Goal: Information Seeking & Learning: Learn about a topic

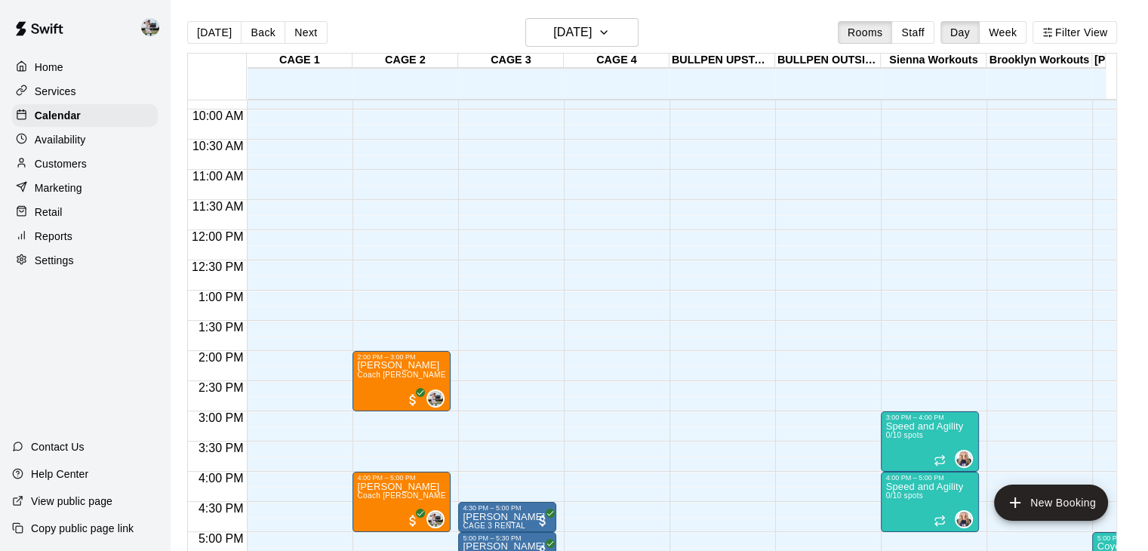
scroll to position [594, 0]
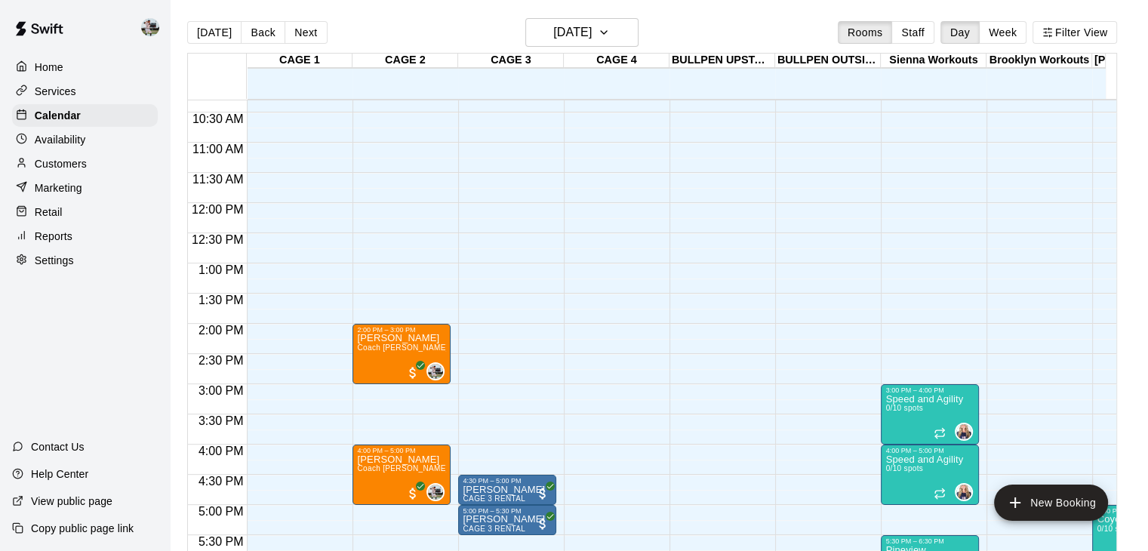
scroll to position [623, 0]
click at [930, 35] on button "Staff" at bounding box center [913, 32] width 43 height 23
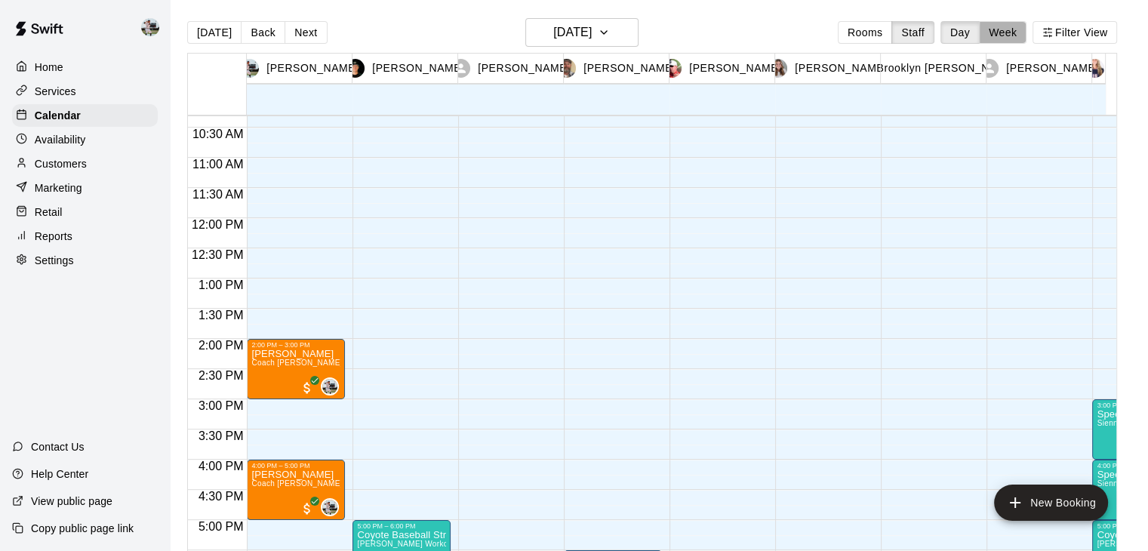
click at [1009, 34] on button "Week" at bounding box center [1003, 32] width 48 height 23
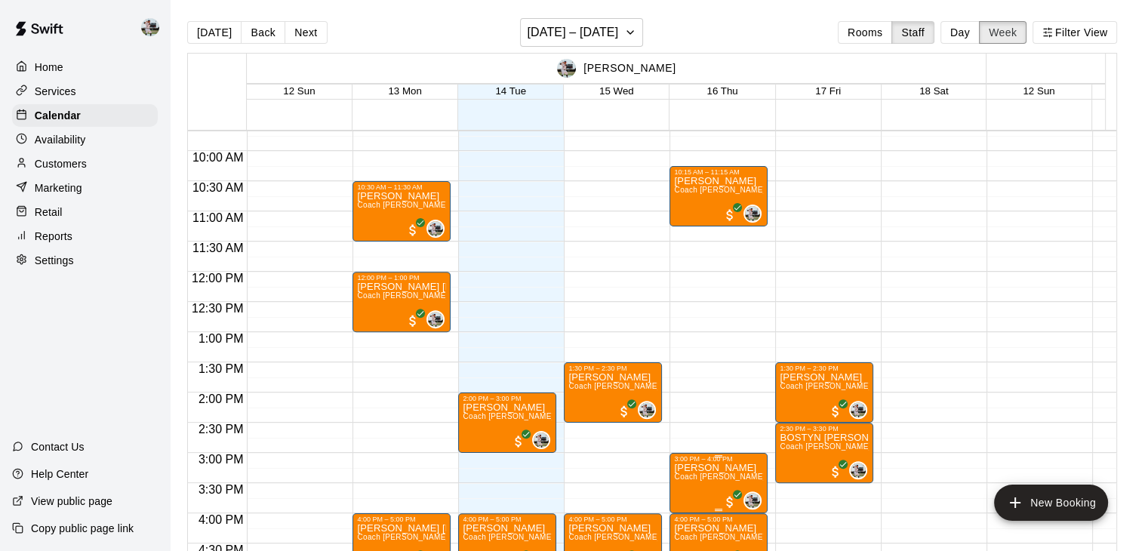
scroll to position [585, 0]
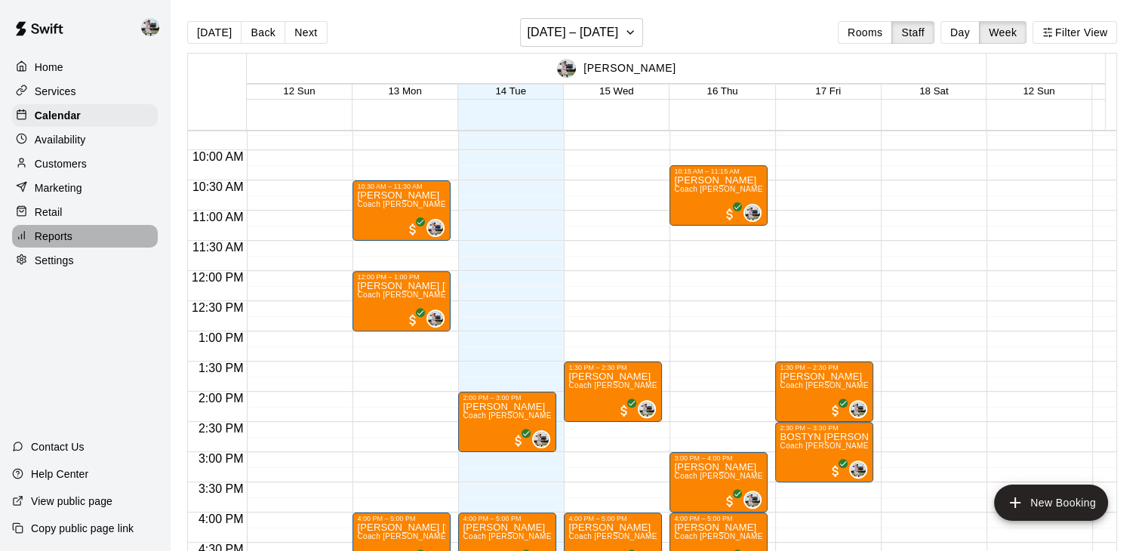
click at [68, 242] on p "Reports" at bounding box center [54, 236] width 38 height 15
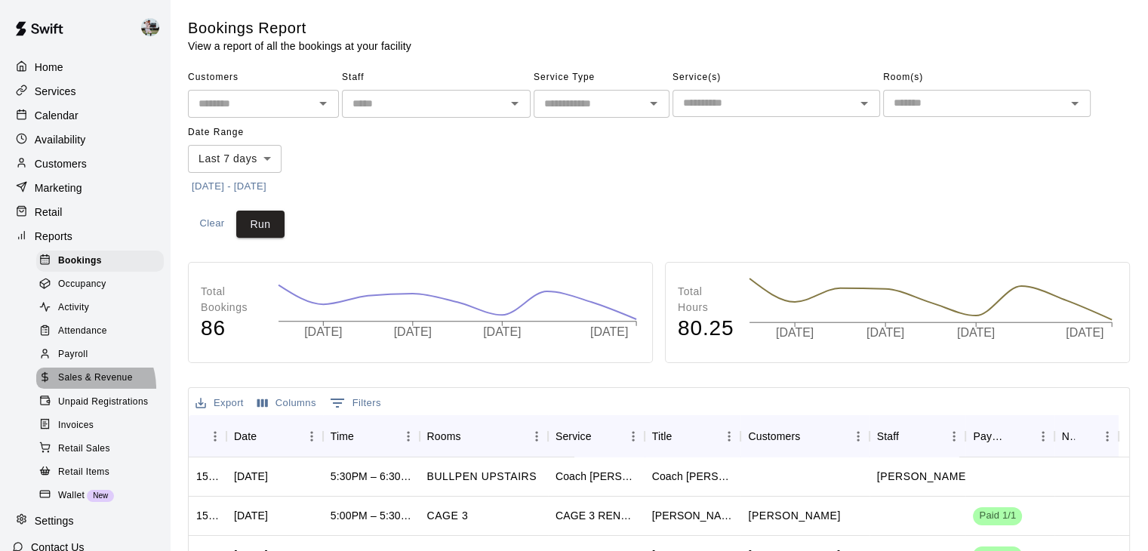
click at [79, 389] on div "Sales & Revenue" at bounding box center [100, 378] width 128 height 21
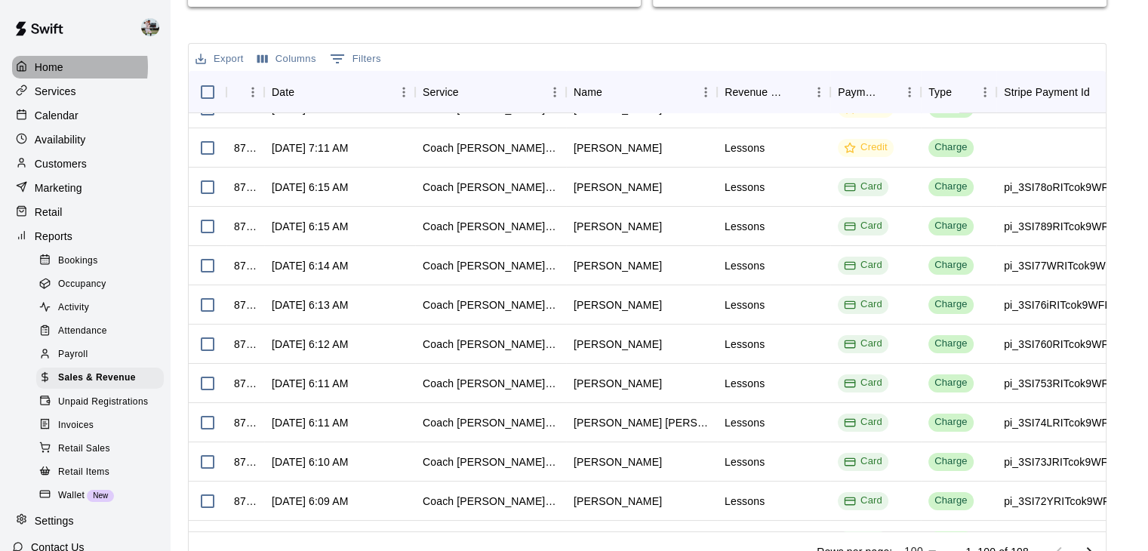
click at [60, 66] on p "Home" at bounding box center [49, 67] width 29 height 15
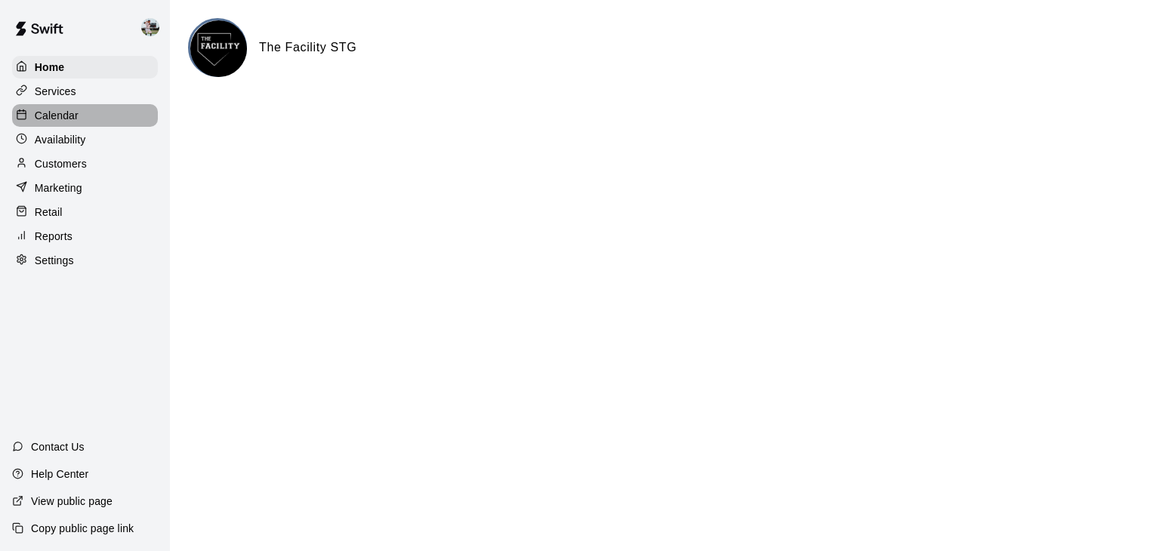
click at [113, 127] on div "Calendar" at bounding box center [85, 115] width 146 height 23
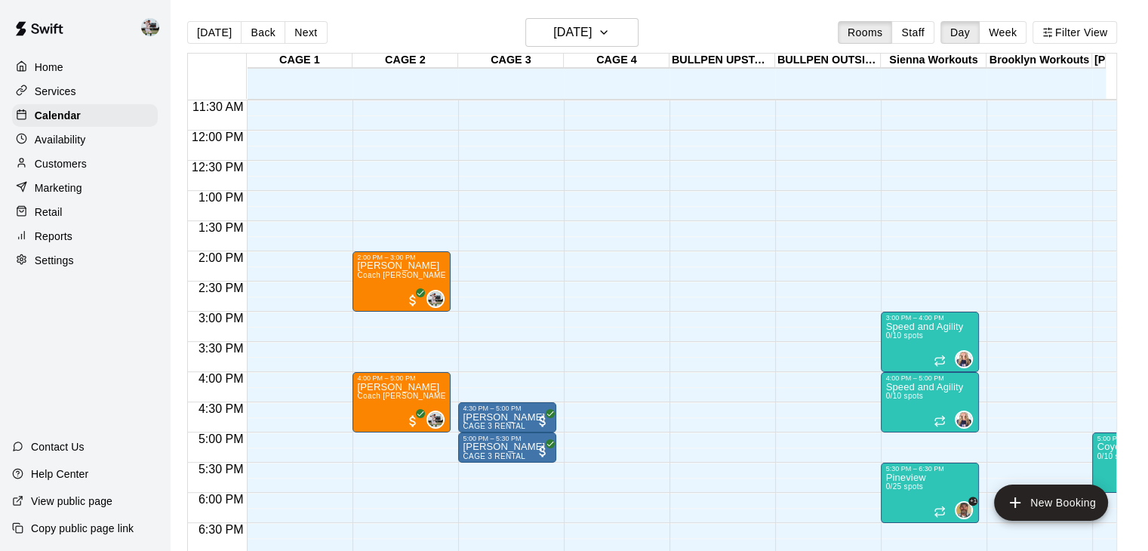
scroll to position [695, 0]
click at [920, 28] on button "Staff" at bounding box center [913, 32] width 43 height 23
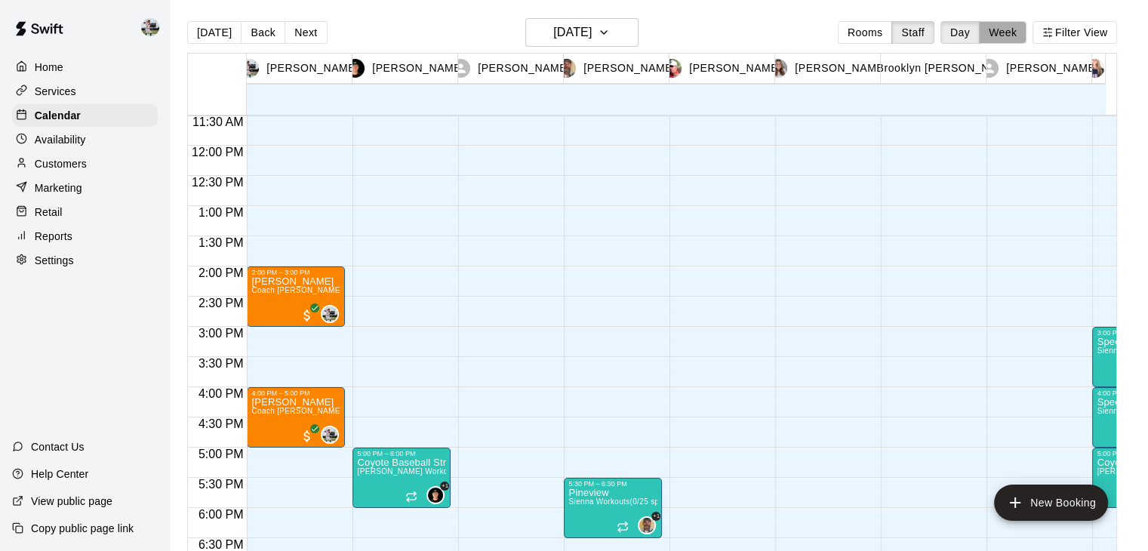
click at [1019, 25] on button "Week" at bounding box center [1003, 32] width 48 height 23
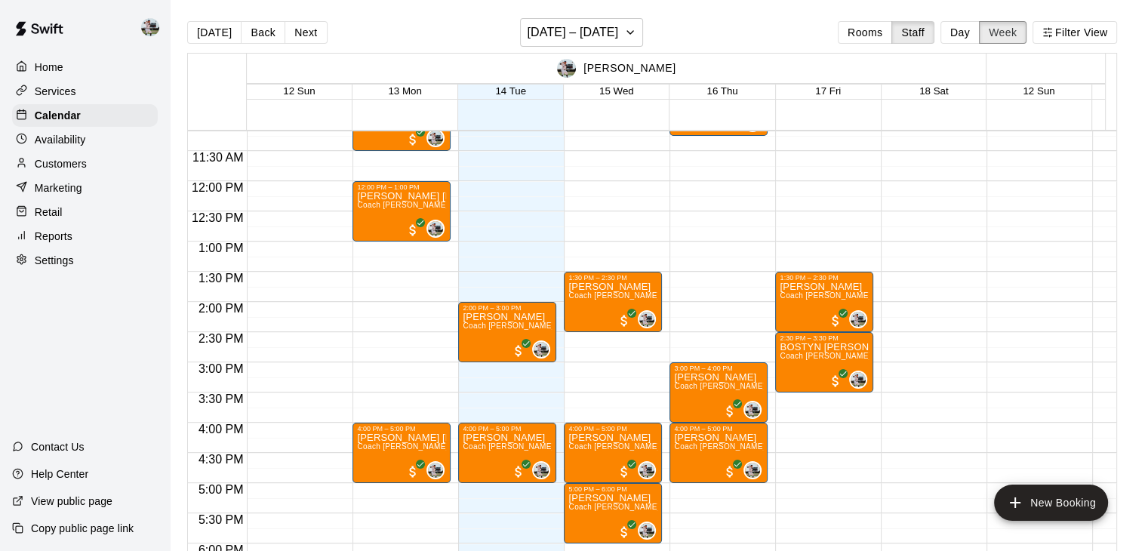
scroll to position [676, 0]
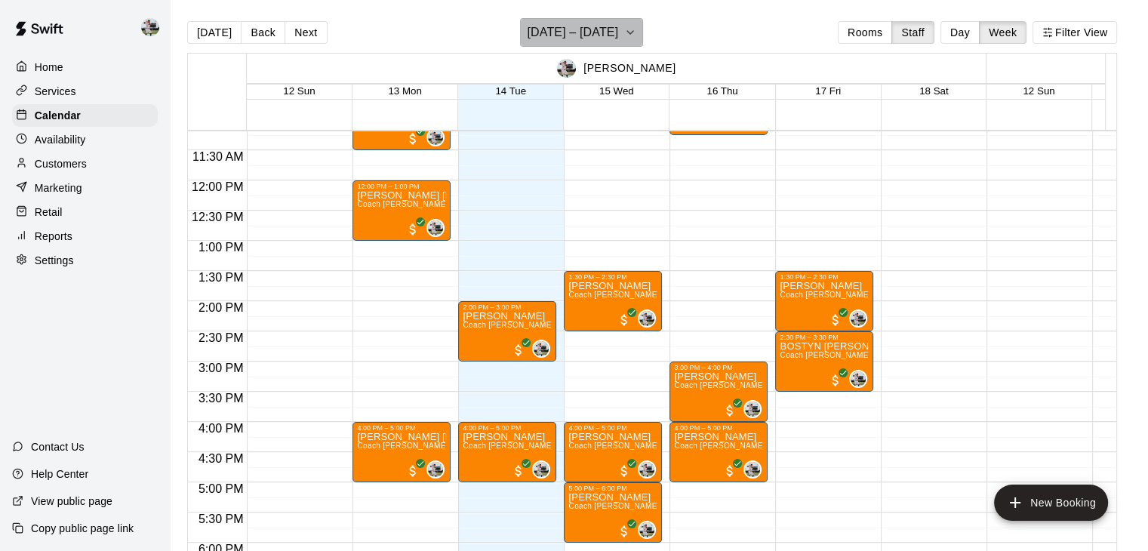
click at [628, 26] on icon "button" at bounding box center [630, 32] width 12 height 18
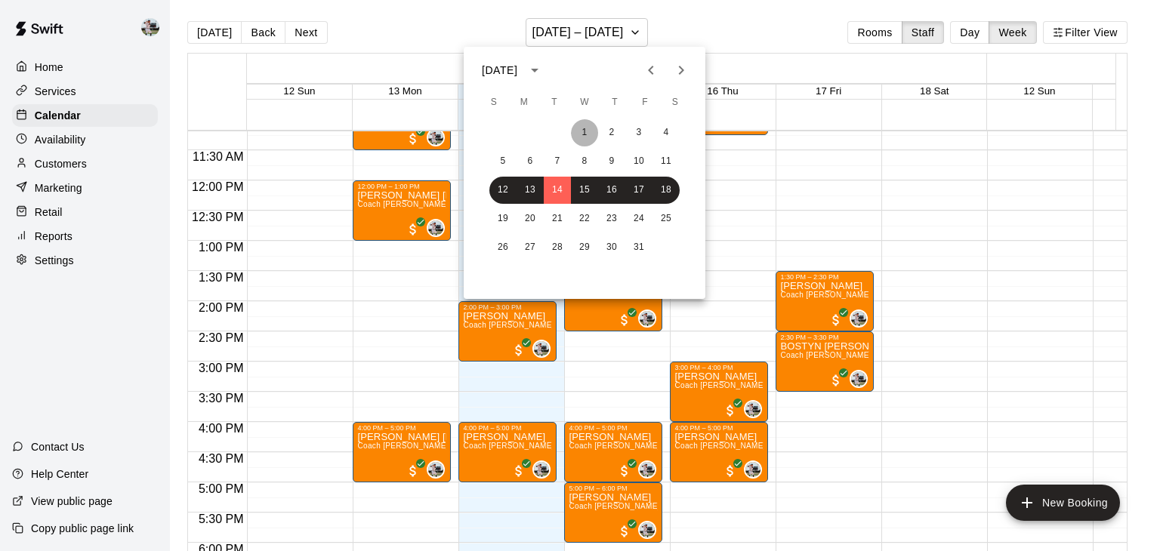
click at [590, 130] on button "1" at bounding box center [584, 132] width 27 height 27
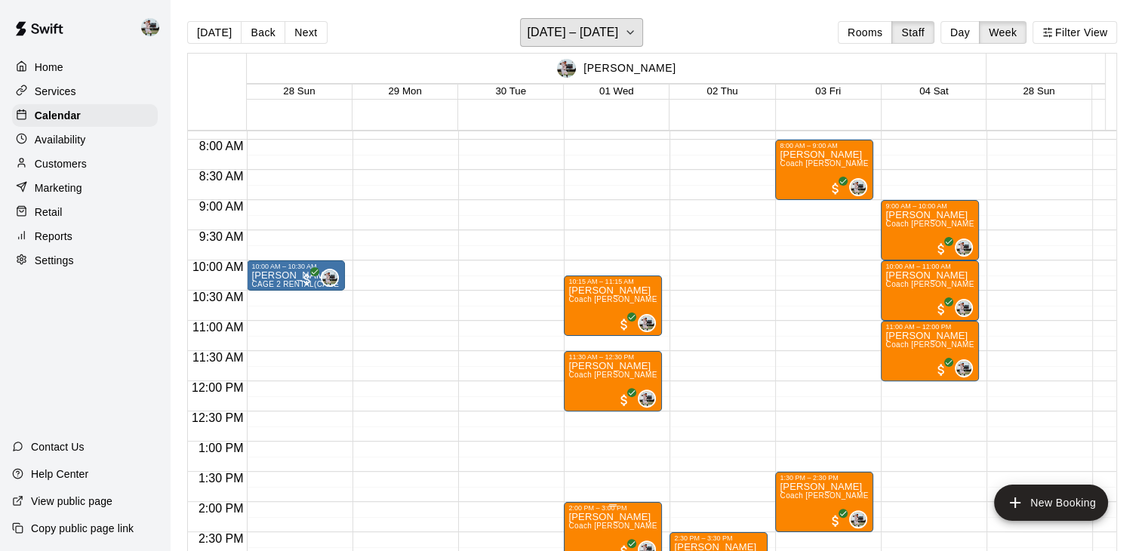
scroll to position [474, 0]
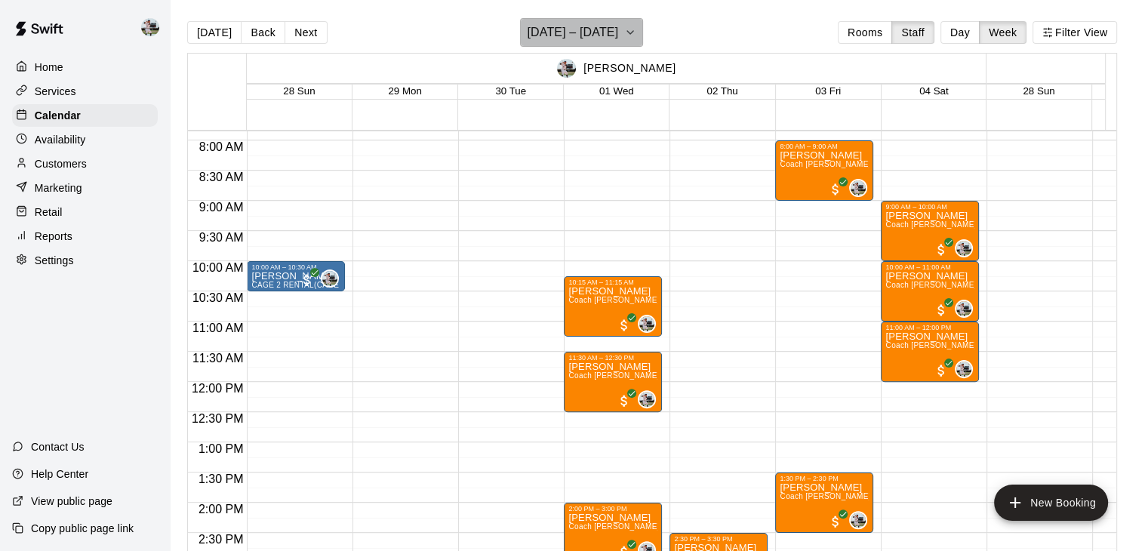
click at [636, 31] on icon "button" at bounding box center [630, 32] width 12 height 18
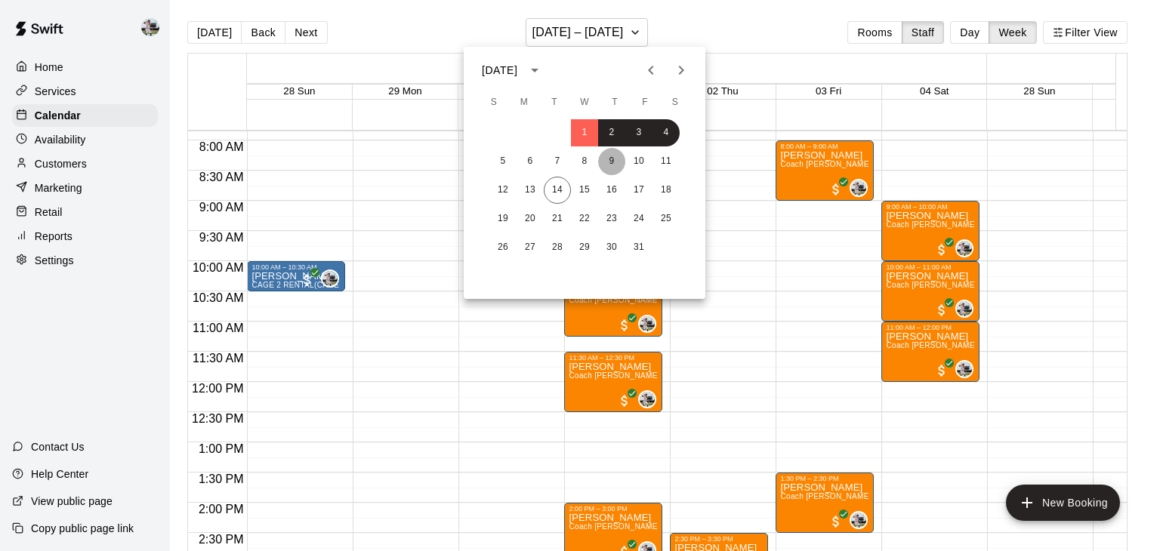
click at [619, 160] on button "9" at bounding box center [611, 161] width 27 height 27
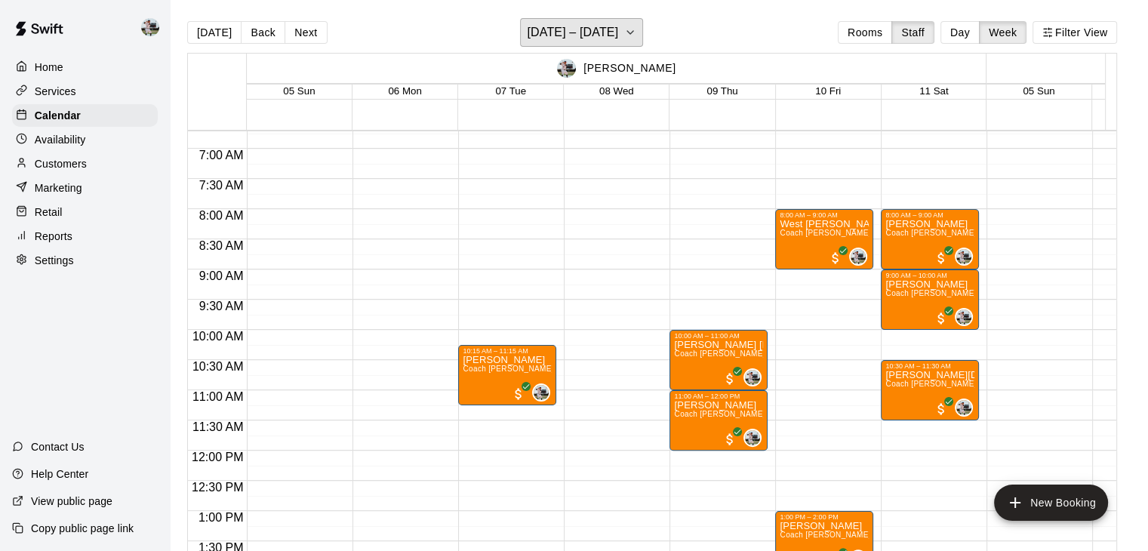
scroll to position [405, 0]
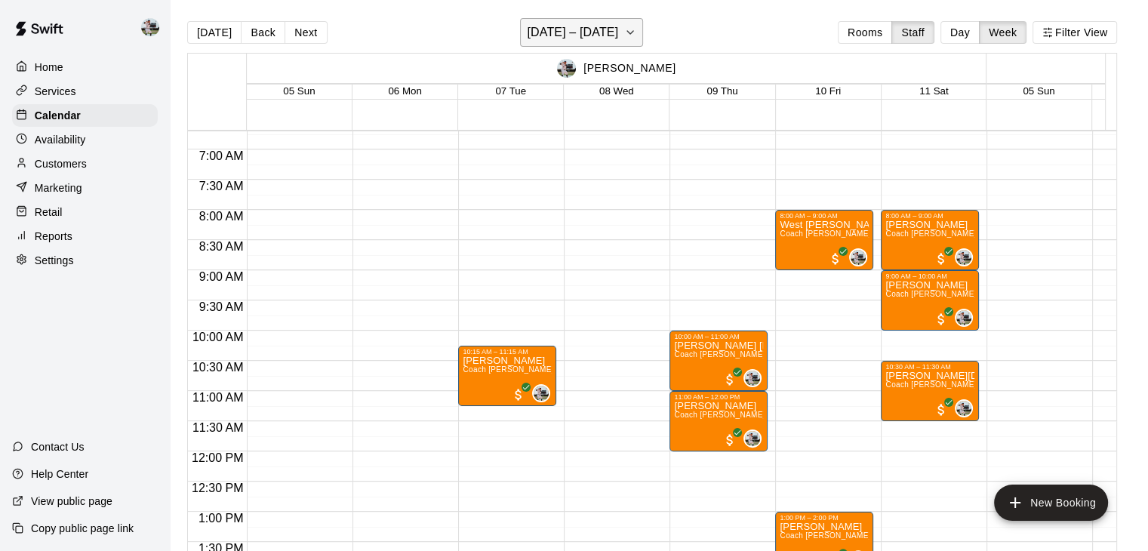
click at [631, 38] on icon "button" at bounding box center [630, 32] width 12 height 18
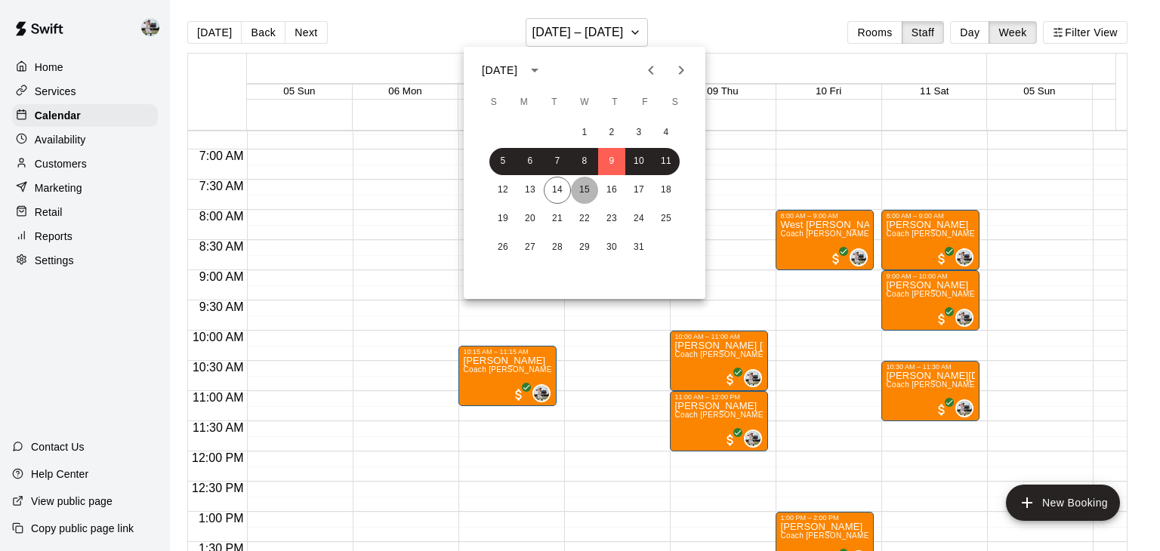
click at [583, 194] on button "15" at bounding box center [584, 190] width 27 height 27
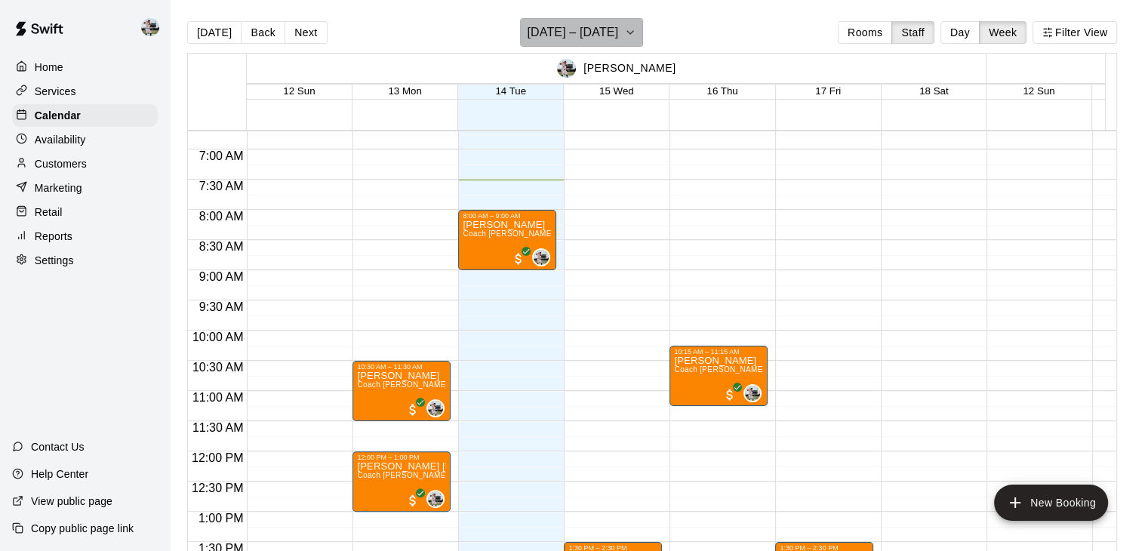
click at [629, 42] on button "October 12 – 18" at bounding box center [581, 32] width 123 height 29
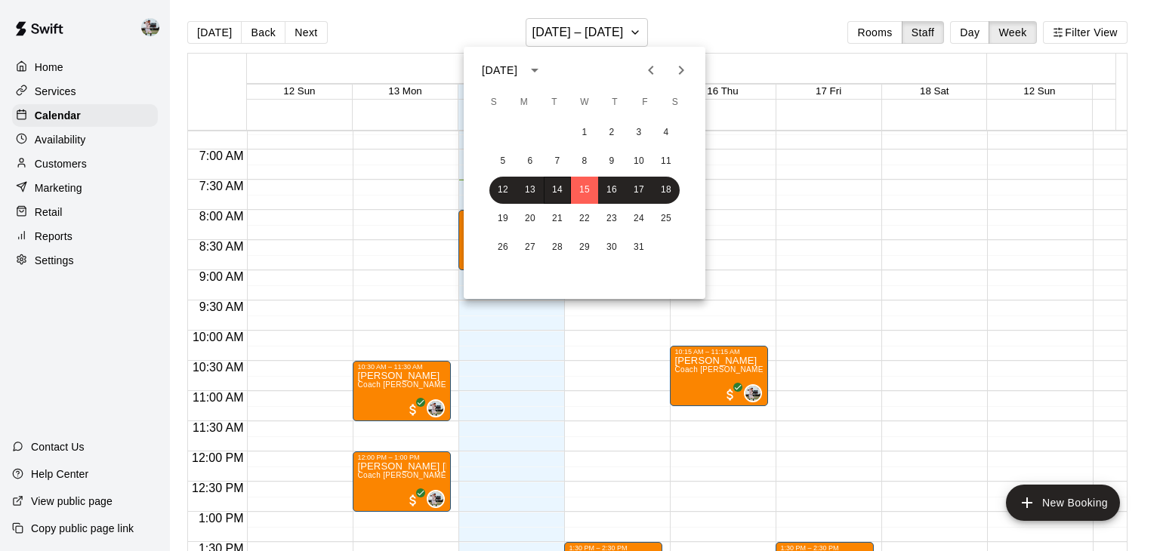
click at [732, 43] on div at bounding box center [580, 275] width 1160 height 551
